Goal: Task Accomplishment & Management: Complete application form

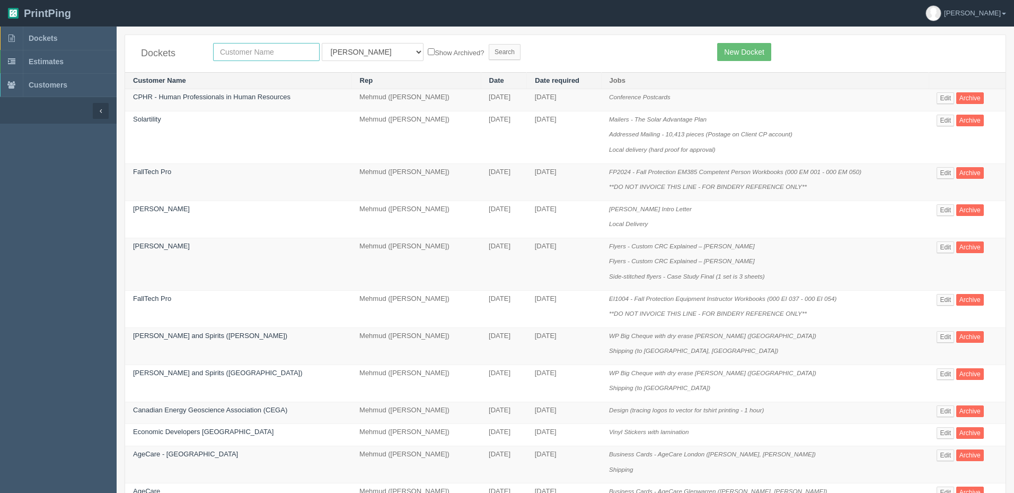
click at [262, 54] on input "text" at bounding box center [266, 52] width 107 height 18
type input "philan"
click at [489, 44] on input "Search" at bounding box center [505, 52] width 32 height 16
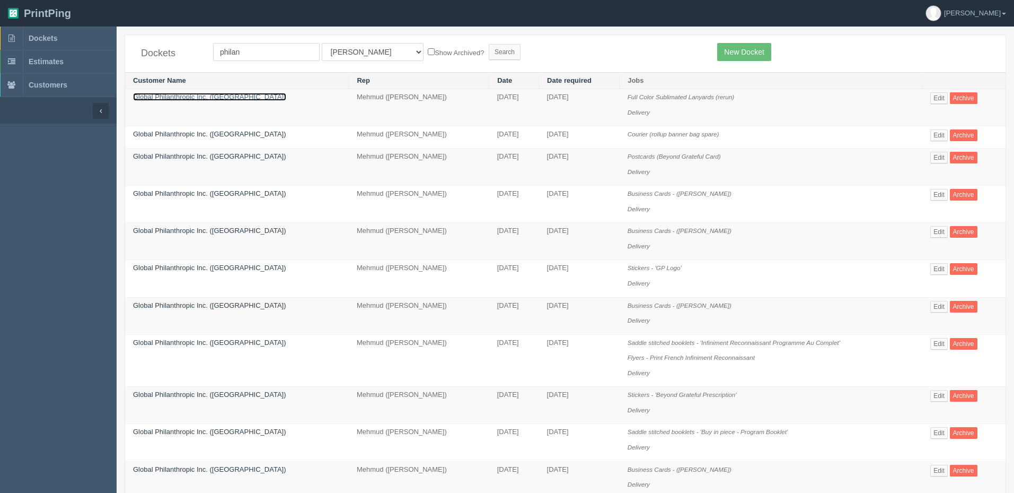
click at [183, 97] on link "Global Philanthropic Inc. ([GEOGRAPHIC_DATA])" at bounding box center [209, 97] width 153 height 8
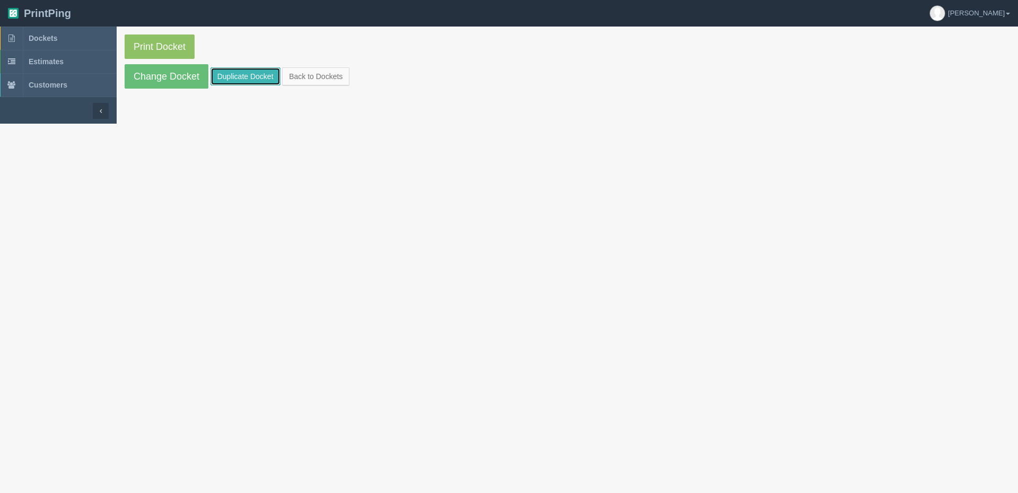
click at [248, 71] on link "Duplicate Docket" at bounding box center [246, 76] width 70 height 18
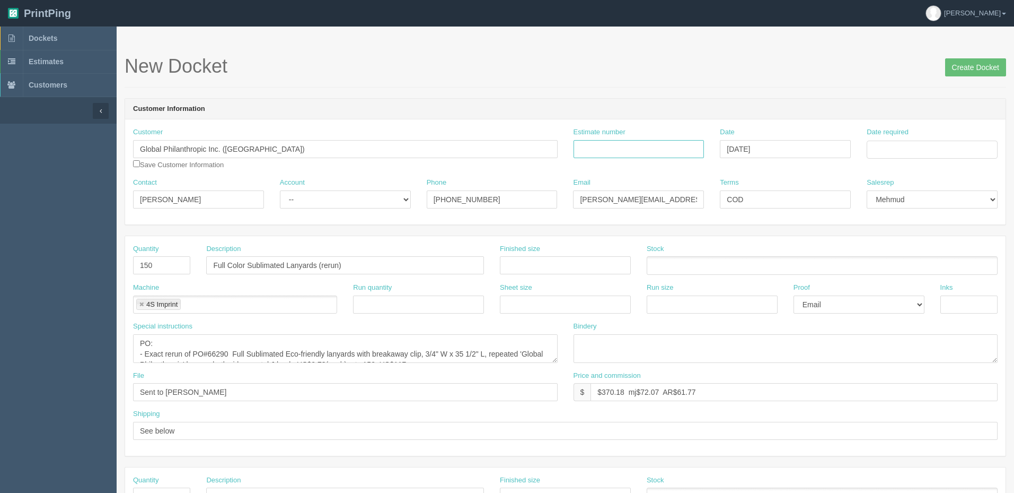
click at [615, 147] on input "Estimate number" at bounding box center [639, 149] width 131 height 18
type input "Outsource - See quotesheet"
type input "September 3, 2025"
click at [895, 232] on td "15" at bounding box center [891, 235] width 15 height 15
type input "[DATE]"
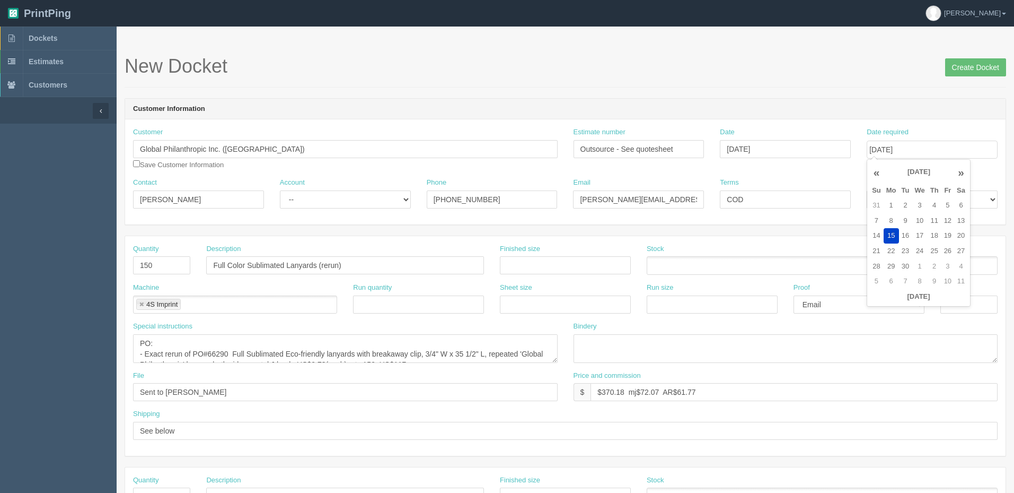
click at [784, 99] on header "Customer Information" at bounding box center [565, 109] width 881 height 21
click at [346, 195] on select "-- Existing Client Allrush Client Rep Client" at bounding box center [345, 199] width 131 height 18
select select "Allrush Client"
click at [280, 190] on select "-- Existing Client Allrush Client Rep Client" at bounding box center [345, 199] width 131 height 18
drag, startPoint x: 112, startPoint y: 253, endPoint x: -66, endPoint y: 255, distance: 178.7
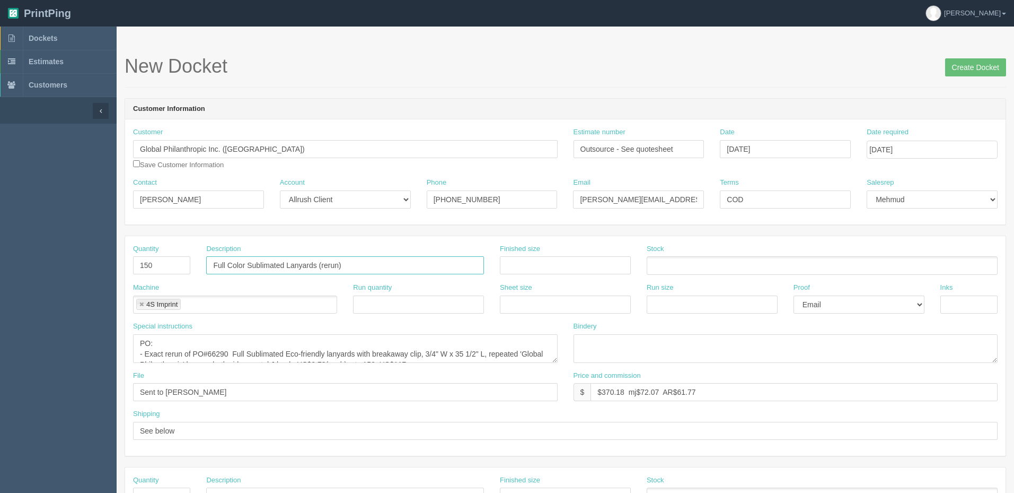
click at [0, 255] on html "PrintPing Zack Edit account ( zack@allrush.ca ) Logout Dockets Estimates" at bounding box center [507, 481] width 1014 height 963
type input "S"
type input "Full color Sublimated Bandanas - Galloping Globalites"
drag, startPoint x: 162, startPoint y: 261, endPoint x: 13, endPoint y: 269, distance: 149.2
click at [67, 264] on section "Dockets Estimates Customers" at bounding box center [507, 495] width 1014 height 937
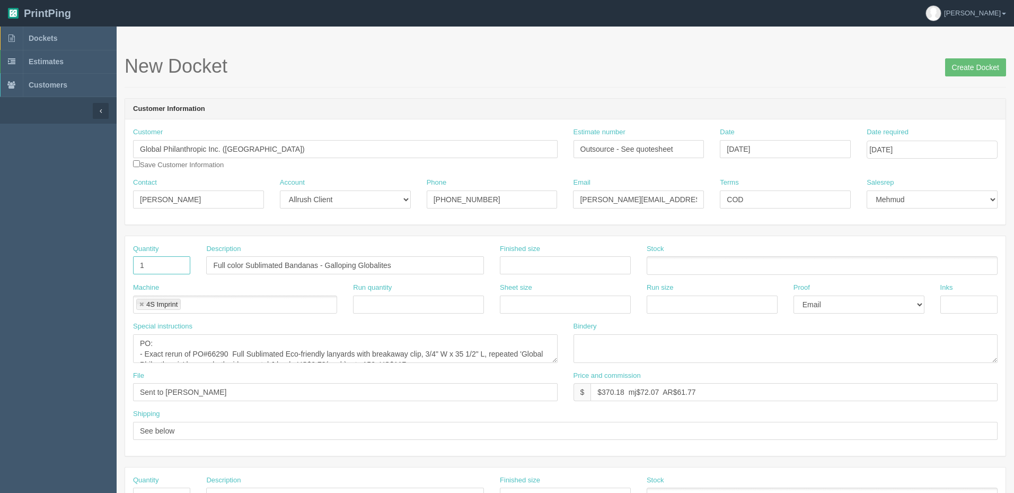
type input "18"
click at [144, 301] on link at bounding box center [141, 304] width 6 height 7
type input "18"
type input "Fiel"
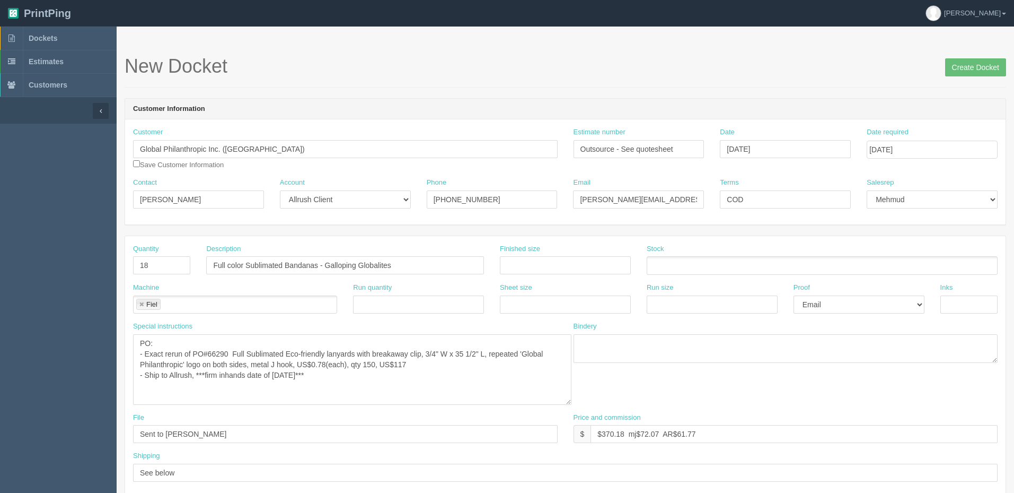
drag, startPoint x: 556, startPoint y: 358, endPoint x: 570, endPoint y: 400, distance: 44.1
click at [570, 400] on textarea "PO: - Exact rerun of PO#66290 Full Sublimated Eco-friendly lanyards with breaka…" at bounding box center [352, 369] width 439 height 71
drag, startPoint x: 145, startPoint y: 355, endPoint x: 556, endPoint y: 361, distance: 411.0
click at [556, 361] on textarea "PO: - Exact rerun of PO#66290 Full Sublimated Eco-friendly lanyards with breaka…" at bounding box center [352, 369] width 439 height 71
paste textarea "Square Bandana, 22x22, Sublimated Edge to Edge 1 side (# 1 Seller) #SU535"
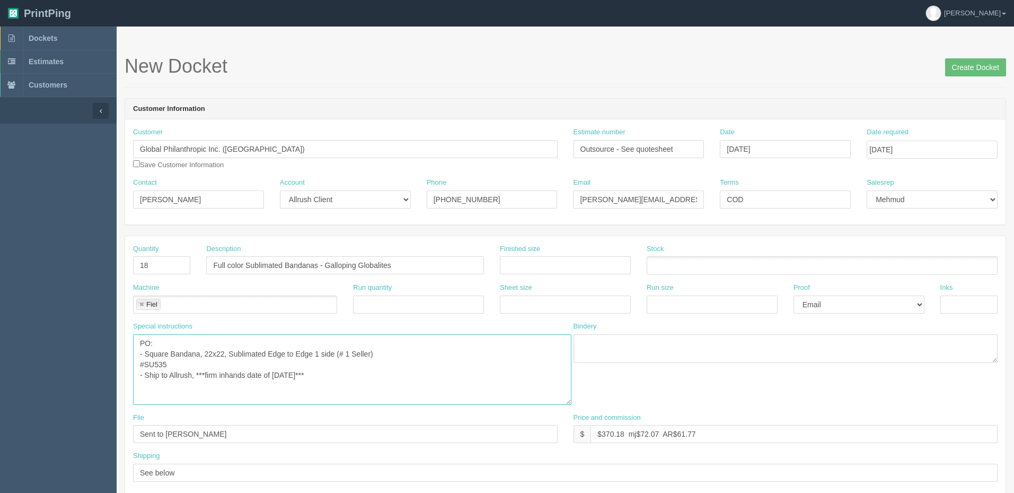
click at [413, 354] on textarea "PO: - Exact rerun of PO#66290 Full Sublimated Eco-friendly lanyards with breaka…" at bounding box center [352, 369] width 439 height 71
paste textarea "#SU535"
click at [424, 354] on textarea "PO: - Exact rerun of PO#66290 Full Sublimated Eco-friendly lanyards with breaka…" at bounding box center [352, 369] width 439 height 71
drag, startPoint x: 399, startPoint y: 354, endPoint x: 517, endPoint y: 397, distance: 126.0
click at [399, 354] on textarea "PO: - Exact rerun of PO#66290 Full Sublimated Eco-friendly lanyards with breaka…" at bounding box center [352, 369] width 439 height 71
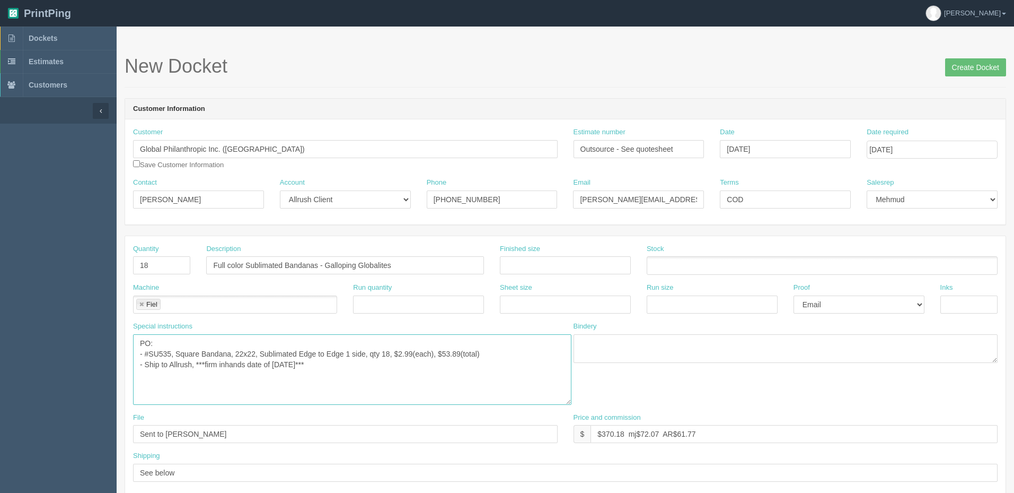
click at [515, 351] on textarea "PO: - Exact rerun of PO#66290 Full Sublimated Eco-friendly lanyards with breaka…" at bounding box center [352, 369] width 439 height 71
drag, startPoint x: 284, startPoint y: 377, endPoint x: 319, endPoint y: 377, distance: 35.0
click at [286, 375] on textarea "PO: - Exact rerun of PO#66290 Full Sublimated Eco-friendly lanyards with breaka…" at bounding box center [352, 369] width 439 height 71
click at [374, 372] on textarea "PO: - Exact rerun of PO#66290 Full Sublimated Eco-friendly lanyards with breaka…" at bounding box center [352, 369] width 439 height 71
type textarea "PO: - #SU535, Square Bandana, 22x22, Sublimated Edge to Edge 1 side, qty 18, $2…"
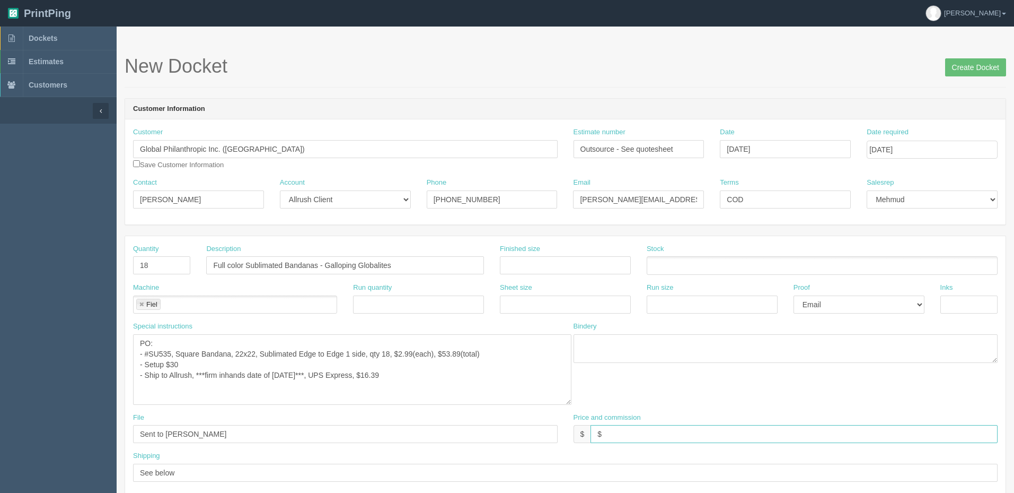
click at [634, 430] on input "$" at bounding box center [794, 434] width 407 height 18
drag, startPoint x: 660, startPoint y: 435, endPoint x: 871, endPoint y: 393, distance: 215.2
click at [871, 393] on div "Quantity 18 Description Full color Sublimated Bandanas - Galloping Globalites F…" at bounding box center [565, 366] width 881 height 261
paste input "30.08"
type input "$167.97 mj$30.08 AR$30.08"
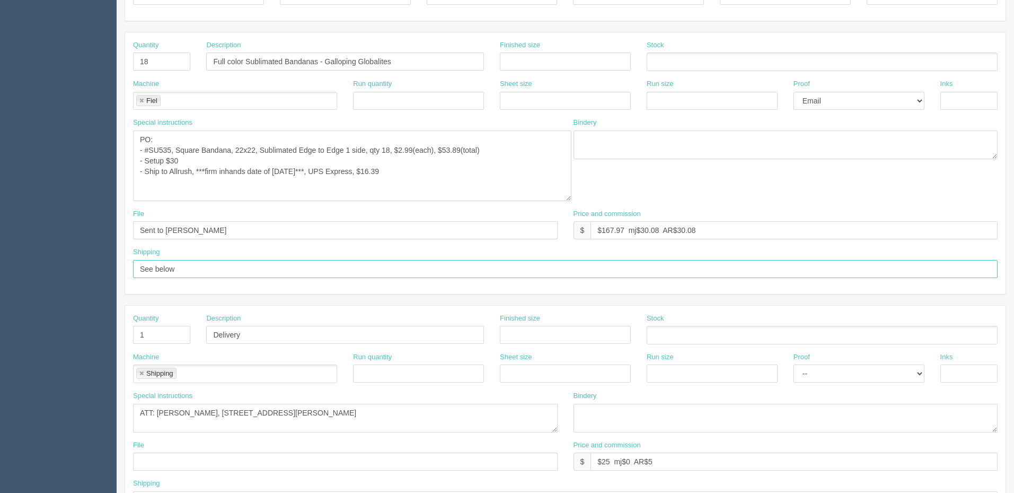
scroll to position [265, 0]
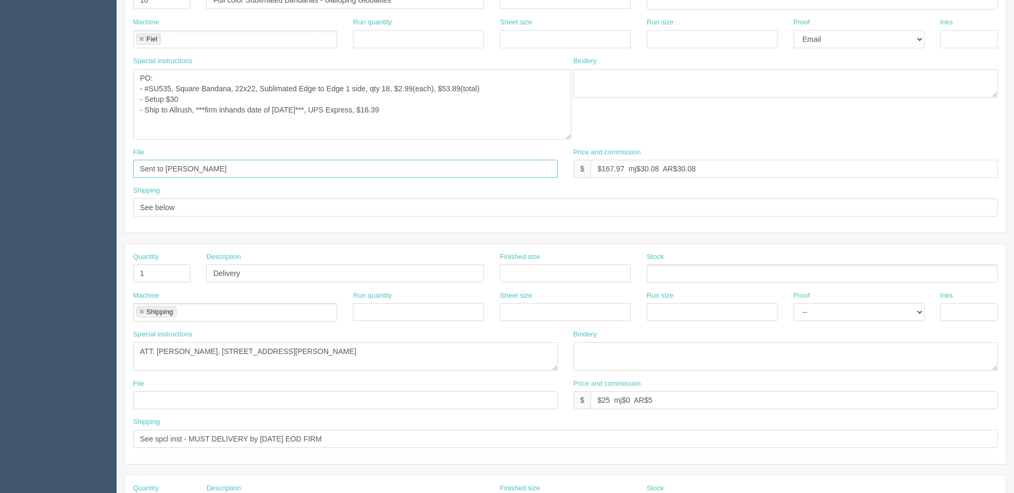
click at [221, 164] on input "Sent to Shelton" at bounding box center [345, 169] width 425 height 18
type input "Sent to Fiel"
click at [442, 356] on textarea "ATT: Jill Cross, 4696 Quentin Street SW, Calgary, AB T2T 6E1" at bounding box center [345, 356] width 425 height 29
click at [269, 436] on input "See spcl inst - MUST DELIVERY by Sep 9th EOD FIRM" at bounding box center [565, 439] width 865 height 18
type input "See spcl inst - MUST DELIVERY by Sep 15th EOD FIRM"
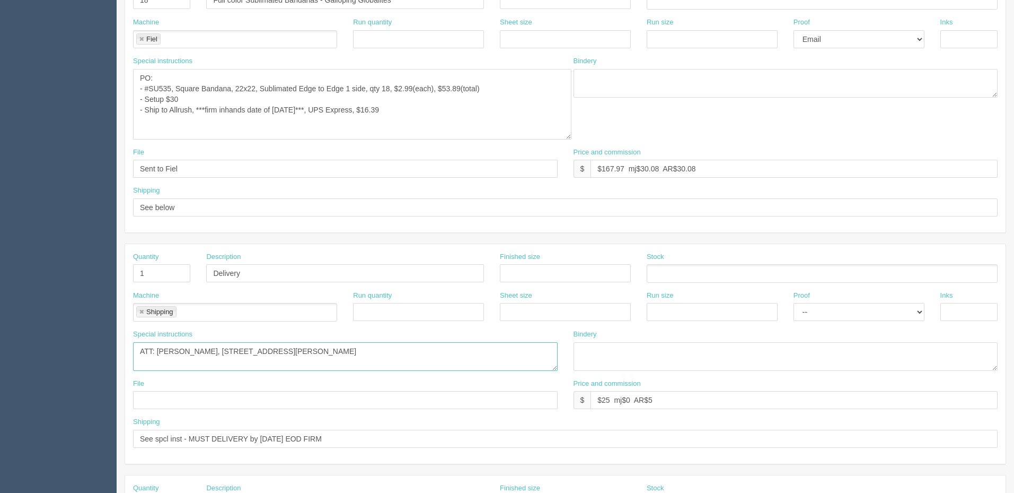
click at [375, 351] on textarea "ATT: Jill Cross, 4696 Quentin Street SW, Calgary, AB T2T 6E1" at bounding box center [345, 356] width 425 height 29
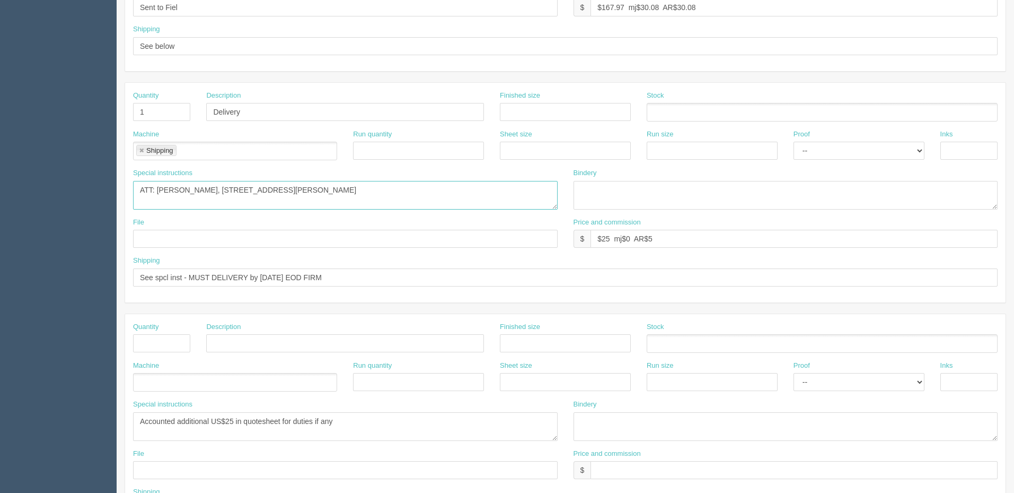
scroll to position [512, 0]
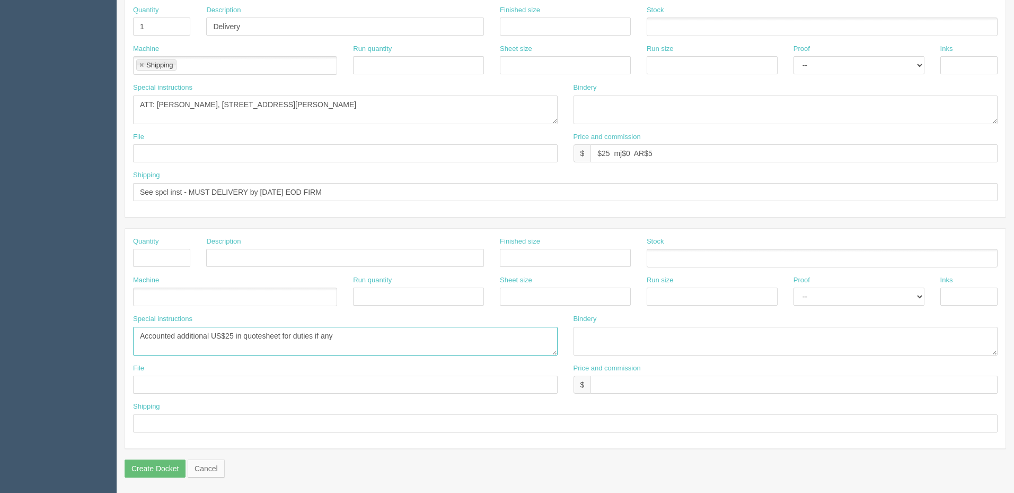
drag, startPoint x: 431, startPoint y: 331, endPoint x: 29, endPoint y: 328, distance: 401.5
click at [33, 328] on section "Dockets Estimates Customers" at bounding box center [507, 4] width 1014 height 978
click at [148, 255] on input "text" at bounding box center [161, 258] width 57 height 18
type input "1"
type input "Design (15 minutes)"
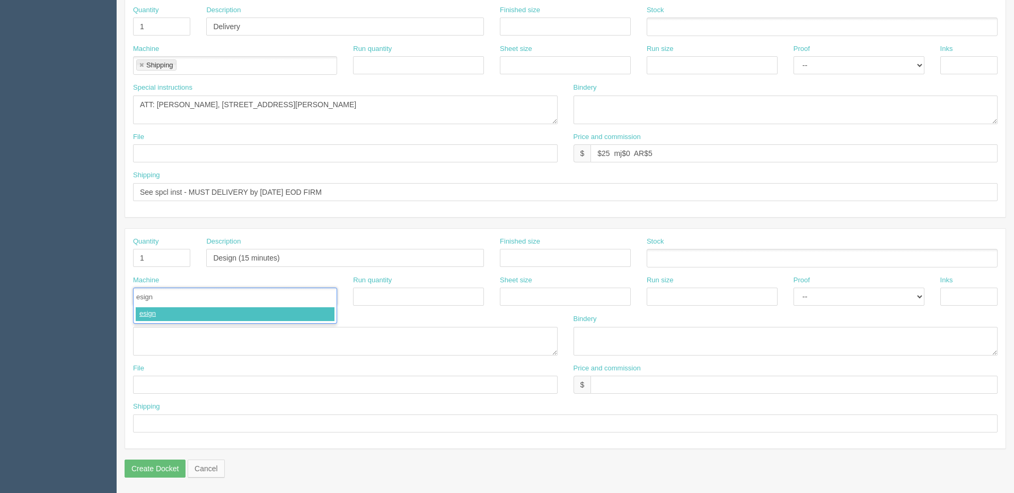
type input "Design"
click at [153, 332] on textarea "Accounted additional US$25 in quotesheet for duties if any" at bounding box center [345, 341] width 425 height 29
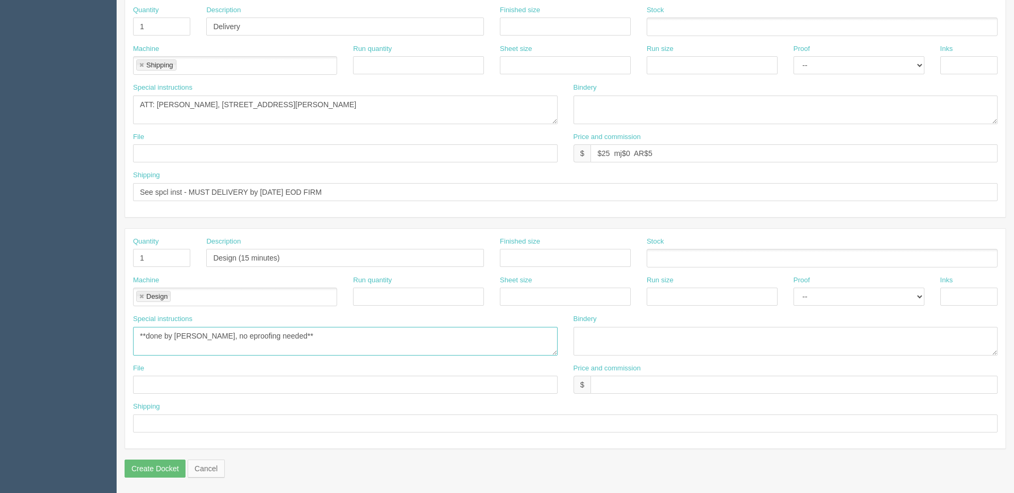
type textarea "**done by zack, no eproofing needed**"
type input "$21.25 mj$10.62 AR$10.62"
type input "na"
click at [164, 373] on div "File" at bounding box center [345, 378] width 425 height 31
click at [162, 386] on input "text" at bounding box center [345, 384] width 425 height 18
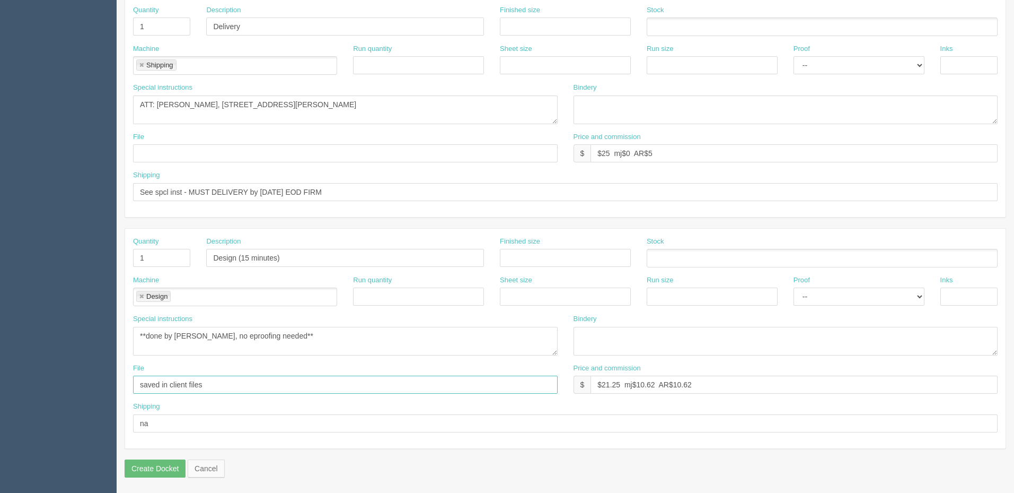
type input "saved in client files"
click at [314, 339] on textarea "Accounted additional US$25 in quotesheet for duties if any" at bounding box center [345, 341] width 425 height 29
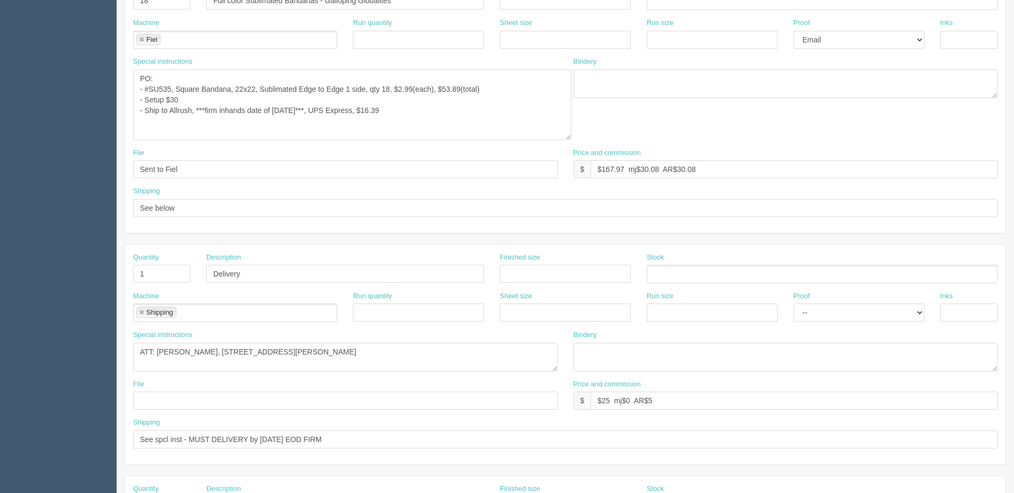
scroll to position [247, 0]
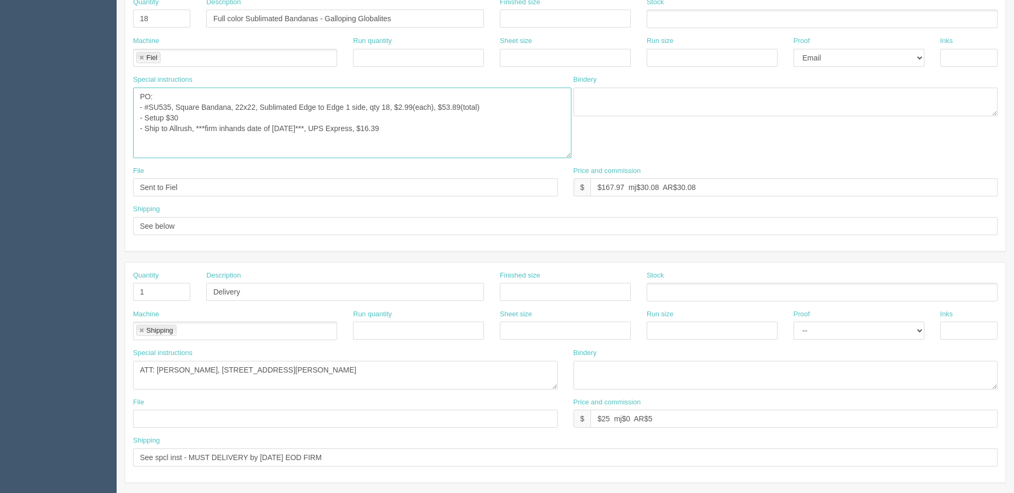
click at [435, 129] on textarea "PO: - Exact rerun of PO#66290 Full Sublimated Eco-friendly lanyards with breaka…" at bounding box center [352, 122] width 439 height 71
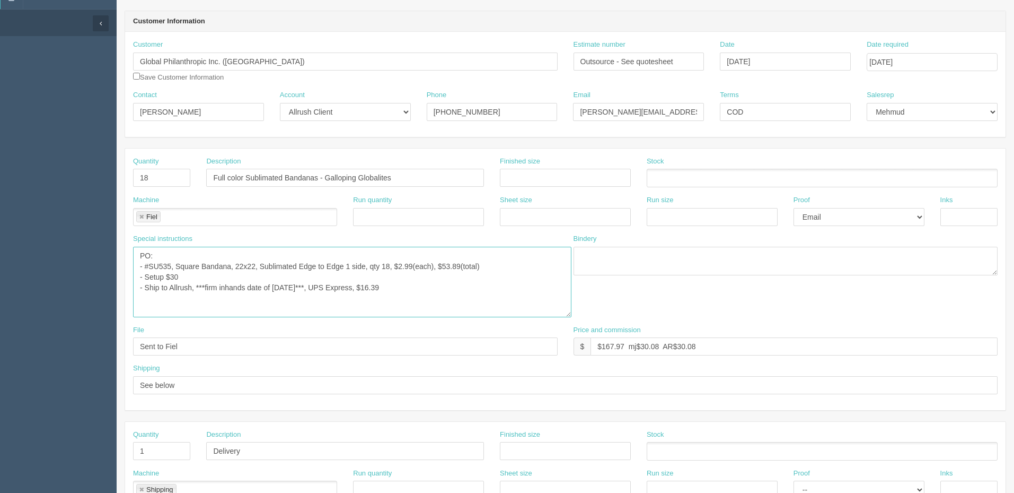
scroll to position [0, 0]
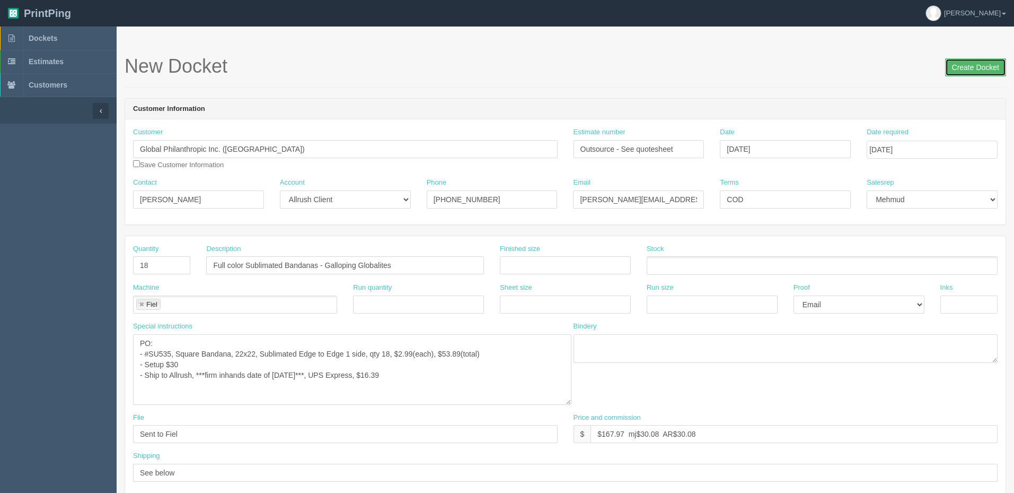
click at [973, 67] on input "Create Docket" at bounding box center [976, 67] width 61 height 18
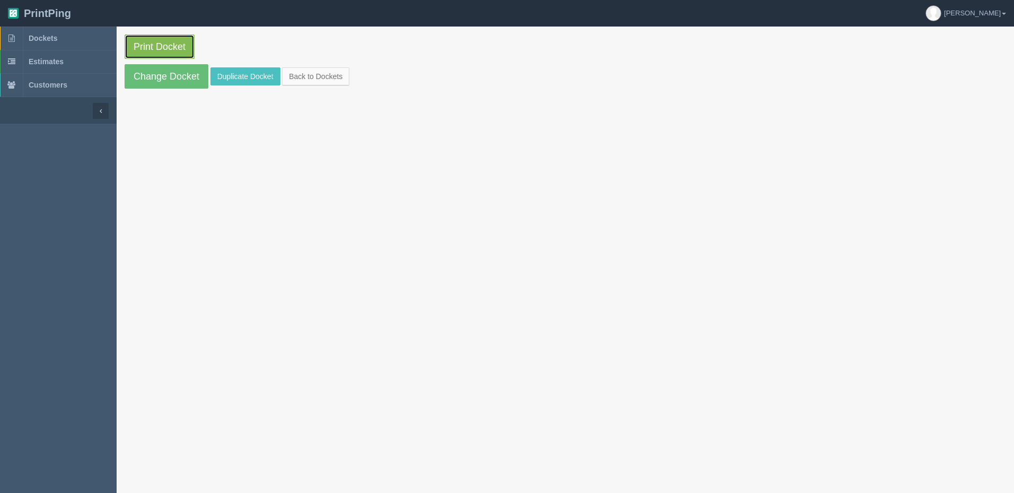
click at [179, 46] on link "Print Docket" at bounding box center [160, 46] width 70 height 24
drag, startPoint x: 77, startPoint y: 39, endPoint x: 21, endPoint y: 58, distance: 58.9
click at [77, 39] on link "Dockets" at bounding box center [58, 38] width 117 height 23
